Goal: Communication & Community: Answer question/provide support

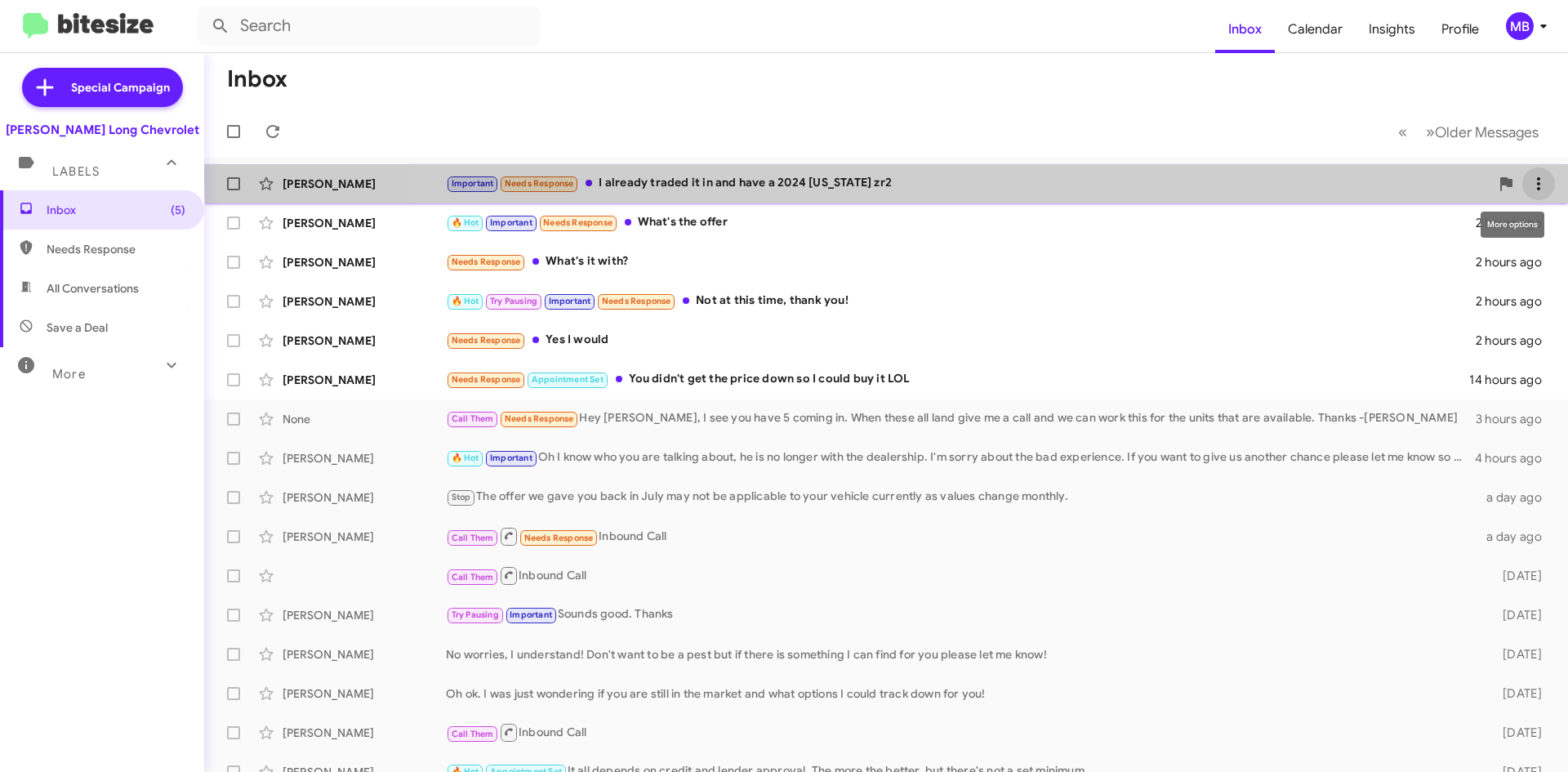
click at [1534, 176] on icon at bounding box center [1539, 184] width 19 height 19
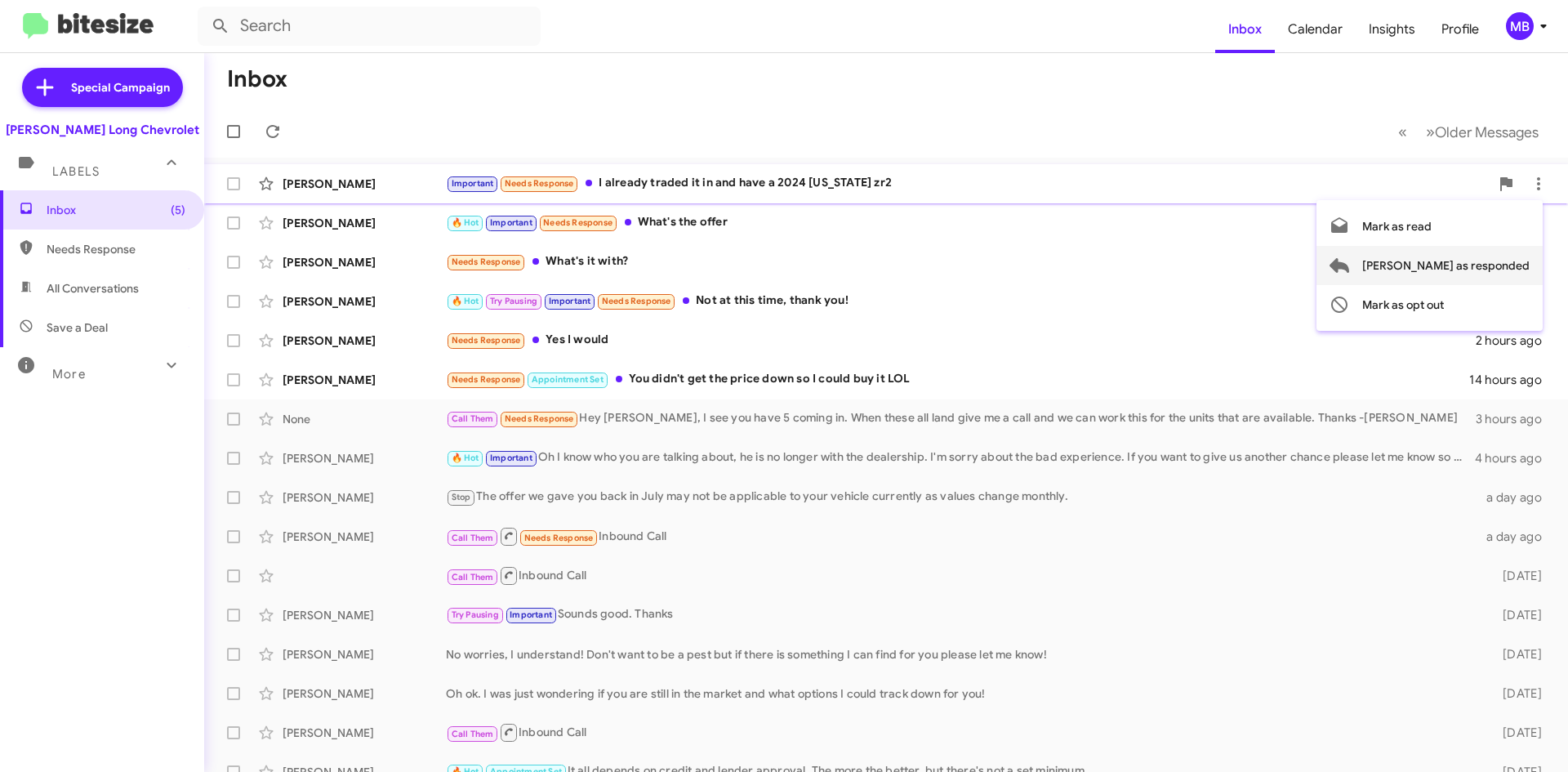
click at [1496, 266] on span "[PERSON_NAME] as responded" at bounding box center [1447, 265] width 167 height 39
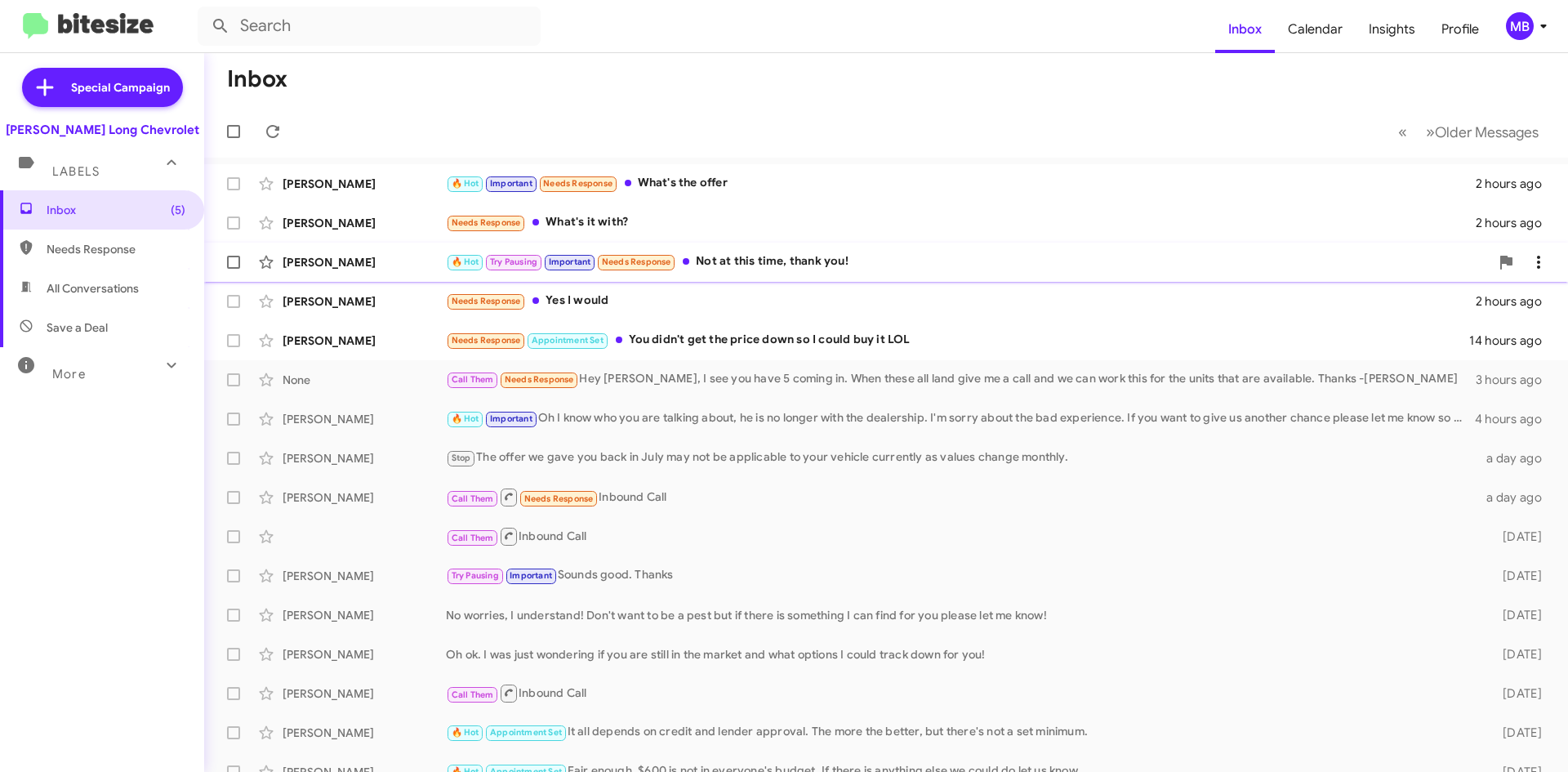
click at [1533, 258] on icon at bounding box center [1539, 262] width 19 height 19
click at [1445, 373] on span "Mark as opt out" at bounding box center [1404, 383] width 82 height 39
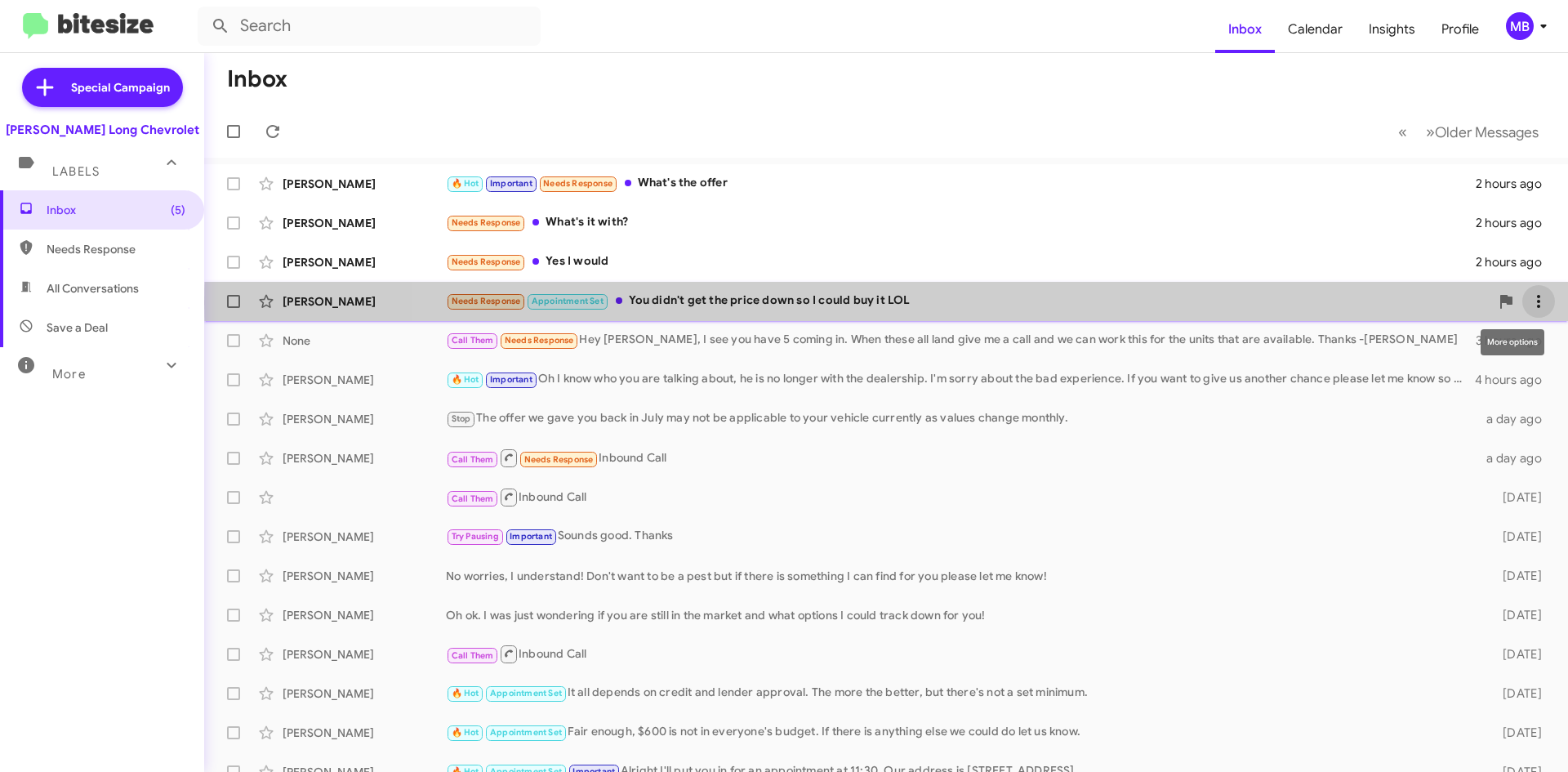
click at [1529, 303] on icon at bounding box center [1539, 301] width 19 height 19
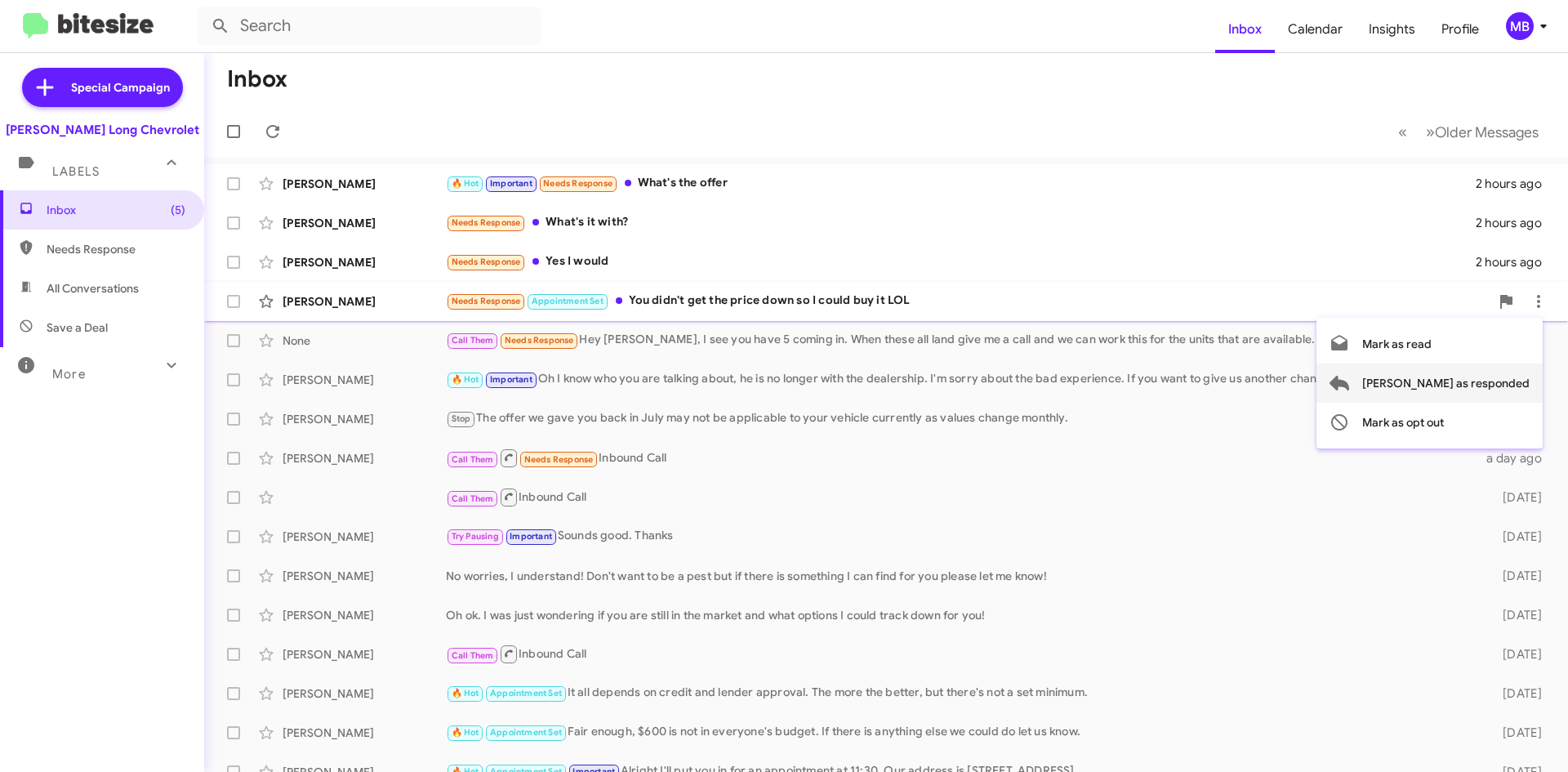
click at [1517, 387] on span "[PERSON_NAME] as responded" at bounding box center [1447, 383] width 167 height 39
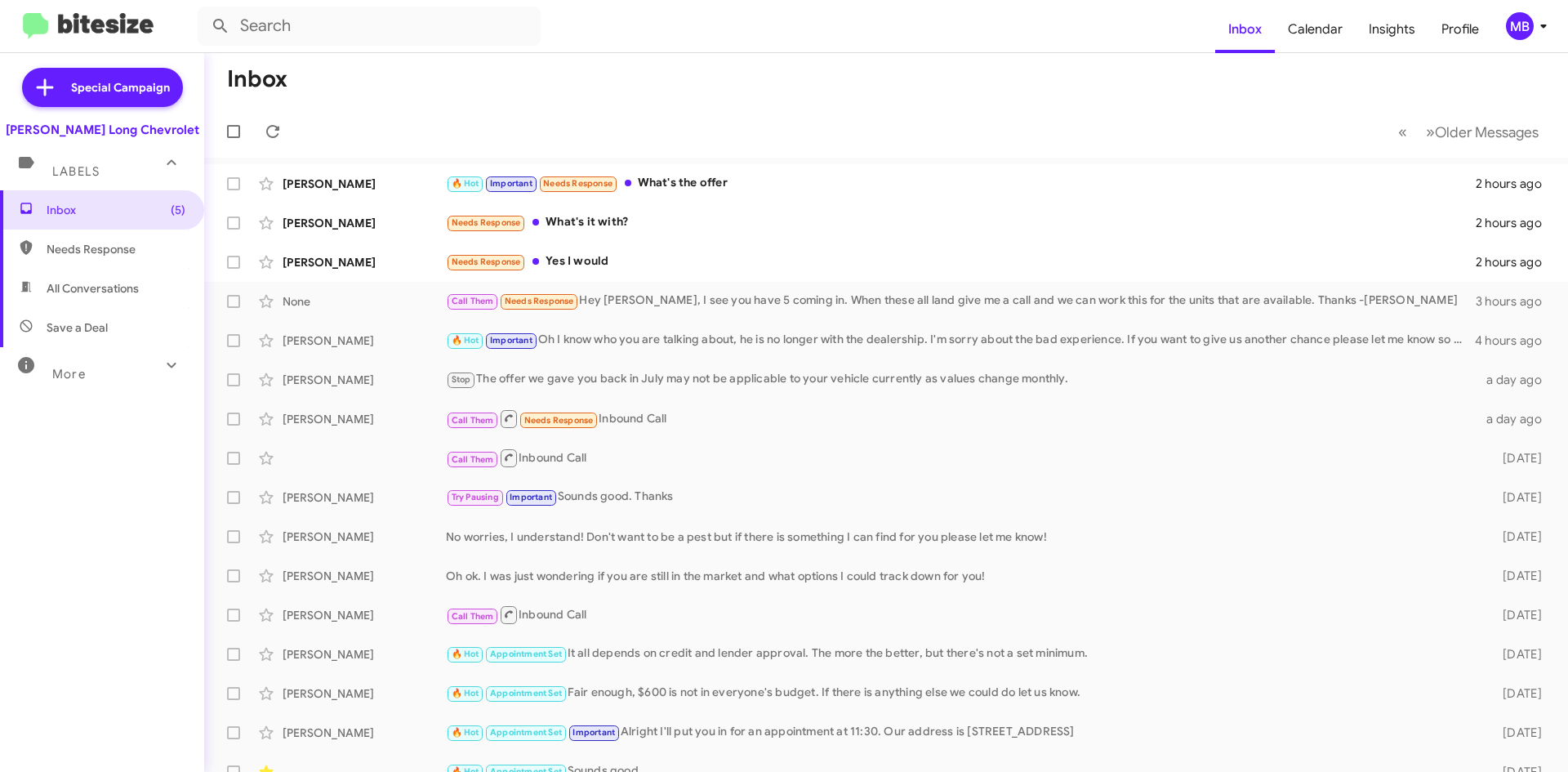
click at [110, 244] on span "Needs Response" at bounding box center [116, 249] width 139 height 17
type input "in:needs-response"
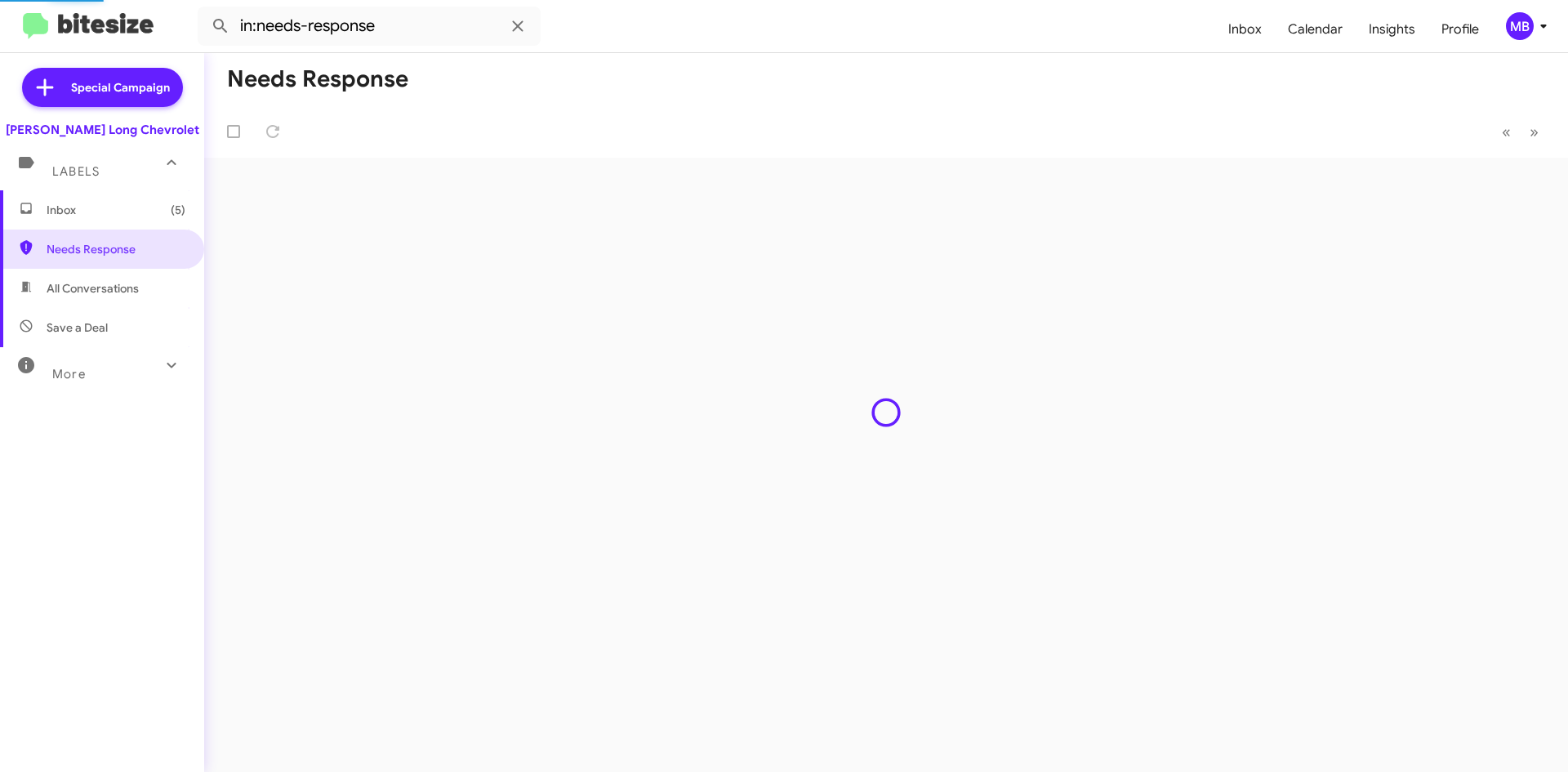
click at [118, 212] on span "Inbox (5)" at bounding box center [116, 210] width 139 height 17
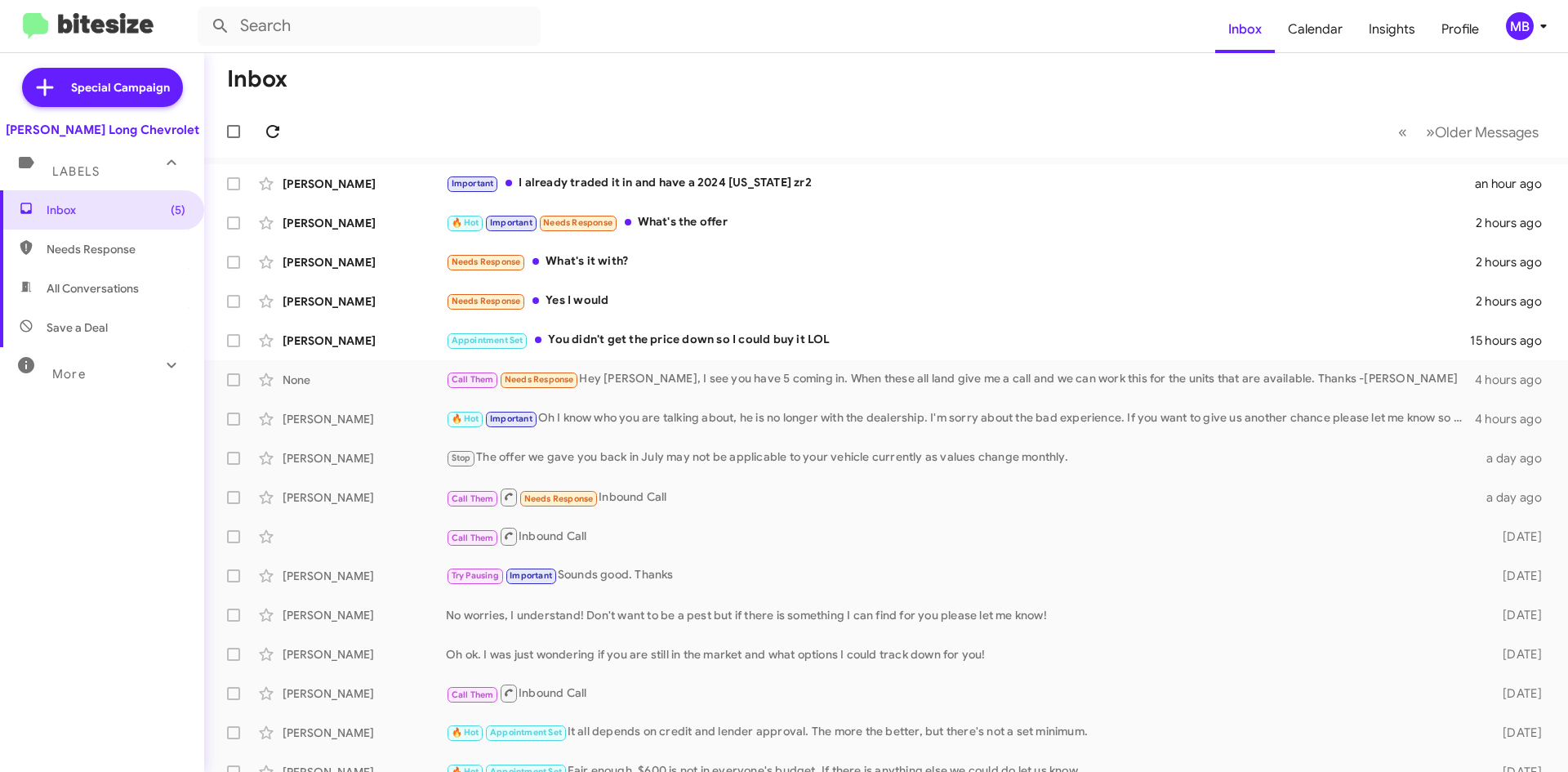
click at [265, 126] on icon at bounding box center [273, 131] width 19 height 19
click at [1532, 347] on icon at bounding box center [1539, 341] width 19 height 19
click at [1510, 428] on span "[PERSON_NAME] as responded" at bounding box center [1447, 422] width 167 height 39
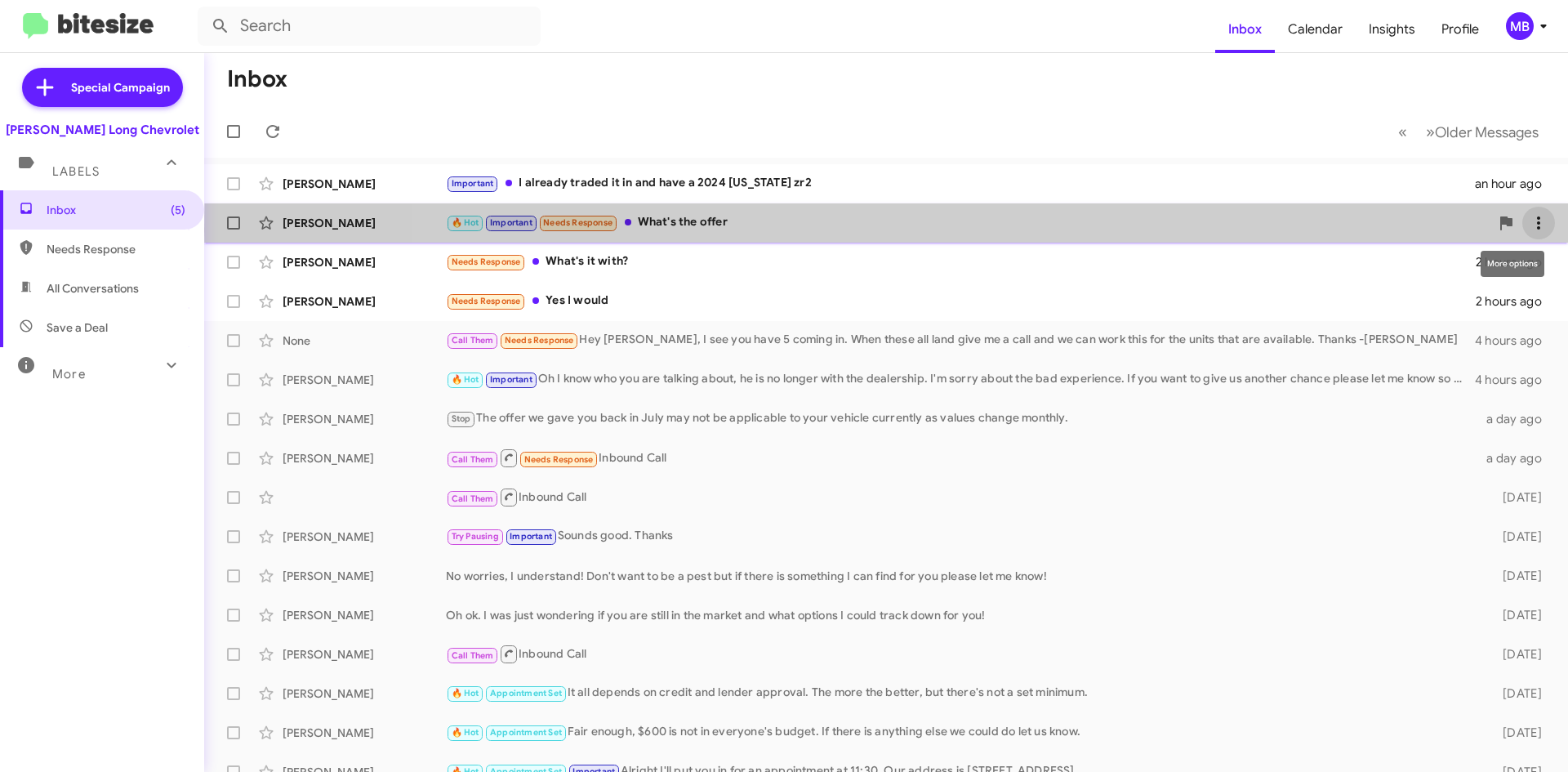
click at [1532, 230] on icon at bounding box center [1539, 222] width 19 height 19
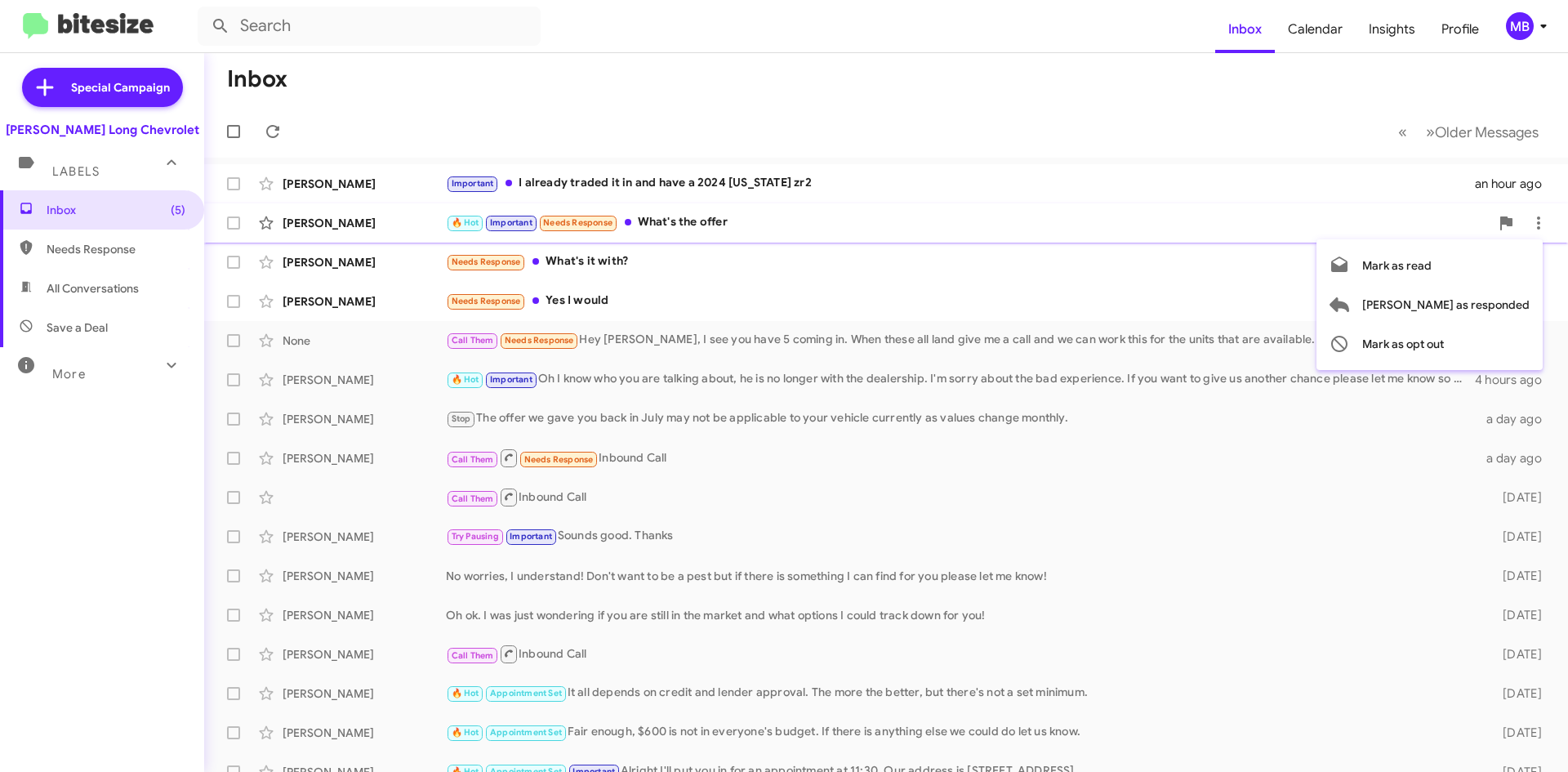
click at [1527, 183] on div at bounding box center [784, 386] width 1568 height 772
click at [0, 0] on icon at bounding box center [0, 0] width 0 height 0
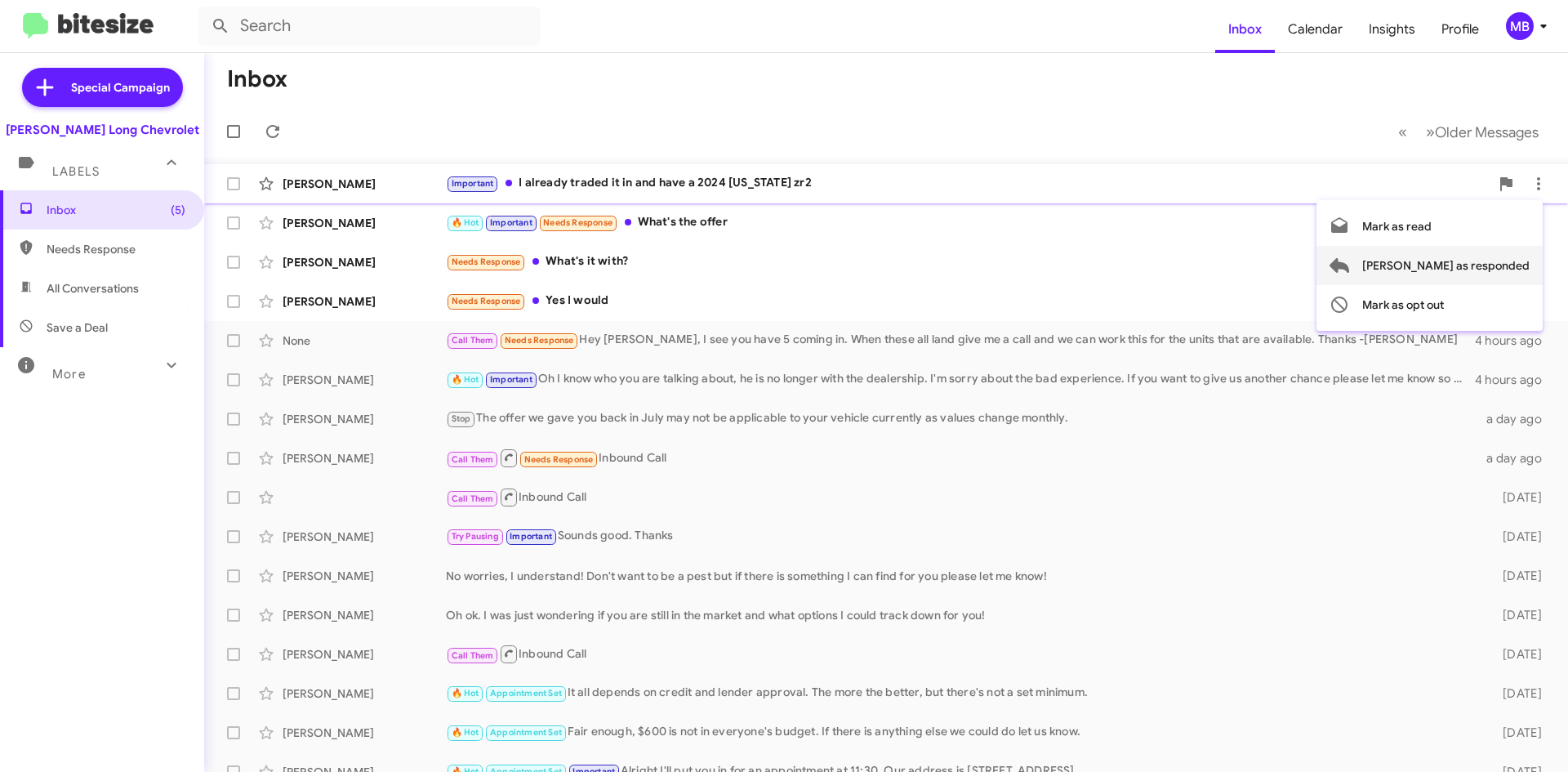
click at [1506, 272] on span "[PERSON_NAME] as responded" at bounding box center [1447, 265] width 167 height 39
